Goal: Find specific page/section: Find specific page/section

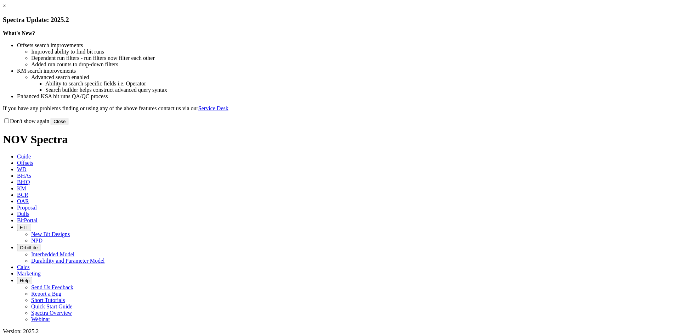
click at [68, 125] on button "Close" at bounding box center [60, 121] width 18 height 7
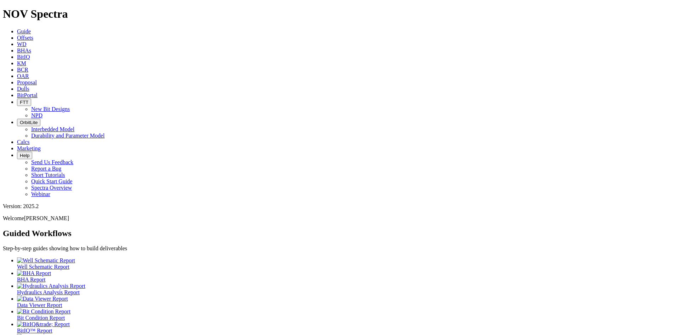
click at [29, 86] on link "Dulls" at bounding box center [23, 89] width 12 height 6
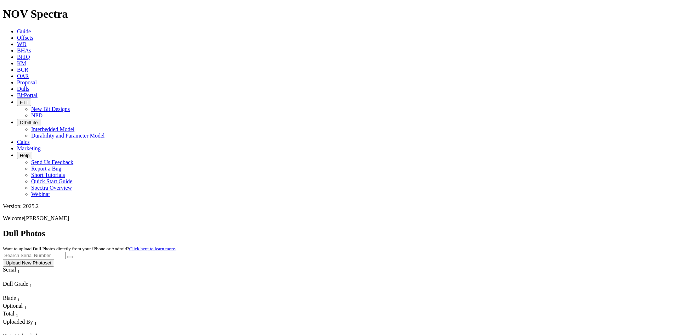
click at [66, 251] on input "text" at bounding box center [34, 254] width 63 height 7
click at [73, 256] on button "submit" at bounding box center [70, 257] width 6 height 2
click at [23, 302] on span "Optional" at bounding box center [13, 305] width 20 height 6
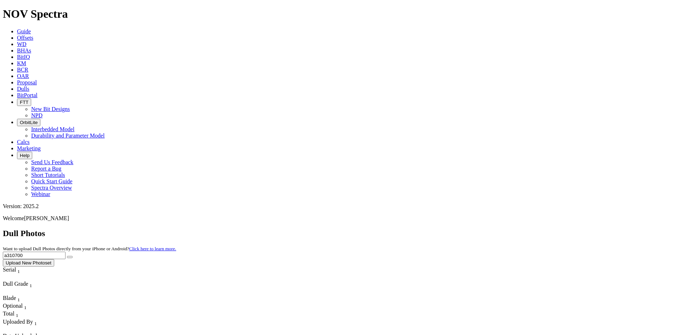
click at [66, 251] on input "a310700" at bounding box center [34, 254] width 63 height 7
type input "a310373"
click at [73, 256] on button "submit" at bounding box center [70, 257] width 6 height 2
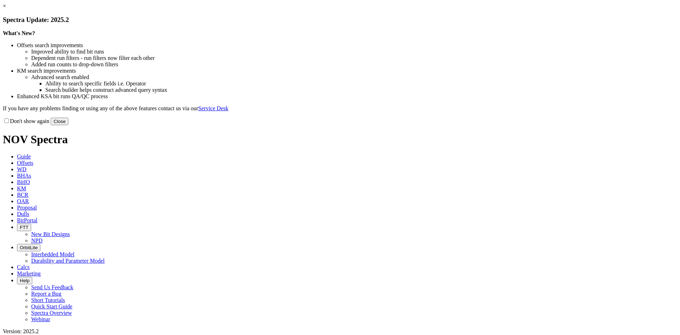
click at [6, 9] on link "×" at bounding box center [4, 6] width 3 height 6
